Goal: Information Seeking & Learning: Learn about a topic

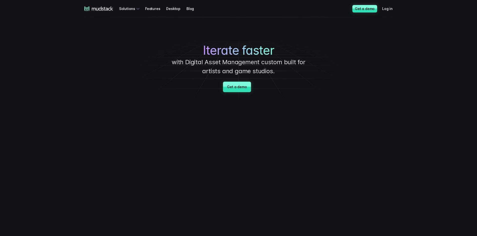
drag, startPoint x: 443, startPoint y: 113, endPoint x: 443, endPoint y: 49, distance: 64.5
click at [85, 62] on div "Iterate faster with Digital Asset Management custom built for artists and game …" at bounding box center [238, 59] width 350 height 85
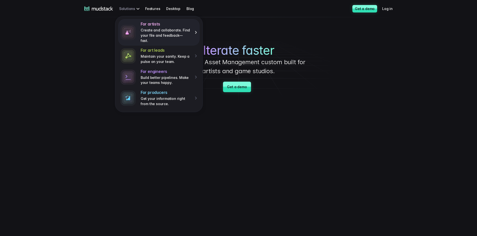
click at [152, 26] on h4 "For artists" at bounding box center [166, 24] width 51 height 5
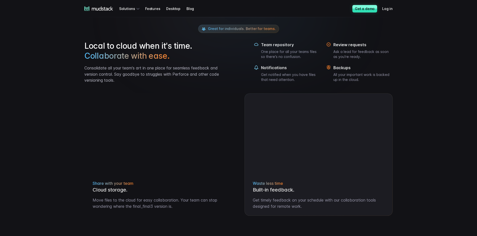
scroll to position [400, 0]
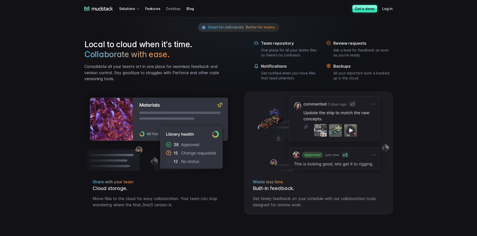
click at [176, 9] on link "Desktop" at bounding box center [176, 8] width 20 height 9
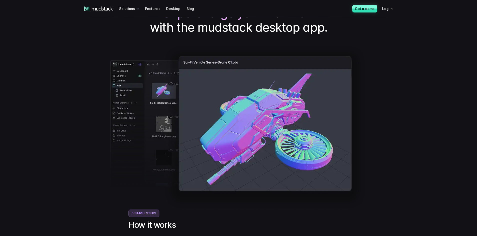
scroll to position [42, 0]
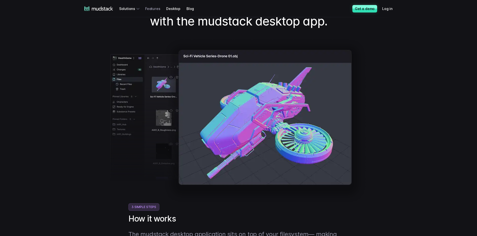
click at [155, 8] on link "Features" at bounding box center [155, 8] width 21 height 9
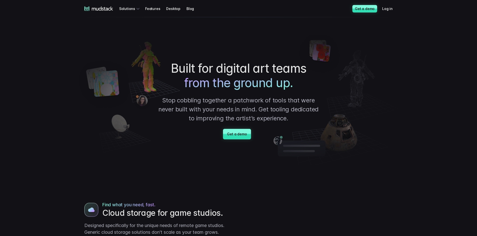
drag, startPoint x: 55, startPoint y: 161, endPoint x: 65, endPoint y: 98, distance: 63.8
click at [392, 83] on div "Built for digital art teams from the ground up. Stop cobbling together a patchw…" at bounding box center [238, 100] width 320 height 130
drag, startPoint x: 422, startPoint y: 161, endPoint x: 424, endPoint y: 69, distance: 92.3
